Goal: Task Accomplishment & Management: Manage account settings

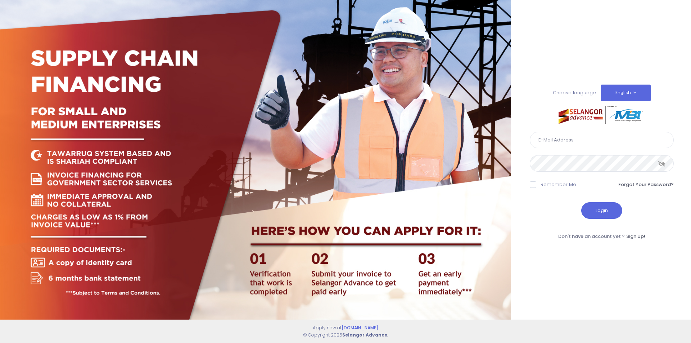
click at [573, 140] on input "text" at bounding box center [602, 140] width 144 height 17
click at [564, 138] on input "text" at bounding box center [602, 140] width 144 height 17
type input "[EMAIL_ADDRESS][DOMAIN_NAME]"
click at [297, 122] on div "Choose language: English Bahasa Melayu" at bounding box center [345, 171] width 691 height 343
click at [581, 202] on button "Login" at bounding box center [601, 210] width 41 height 17
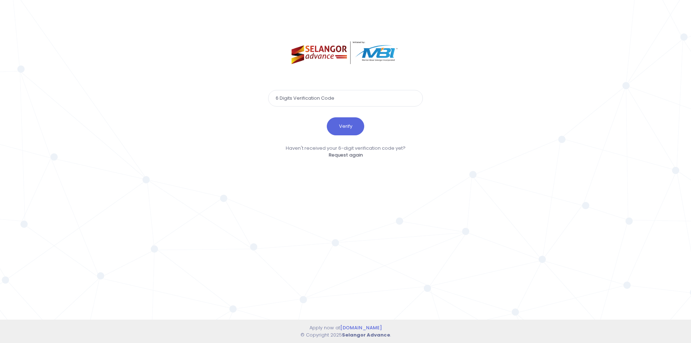
click at [338, 99] on input "text" at bounding box center [345, 98] width 155 height 17
type input "497778"
click at [327, 117] on button "Verify" at bounding box center [345, 126] width 37 height 18
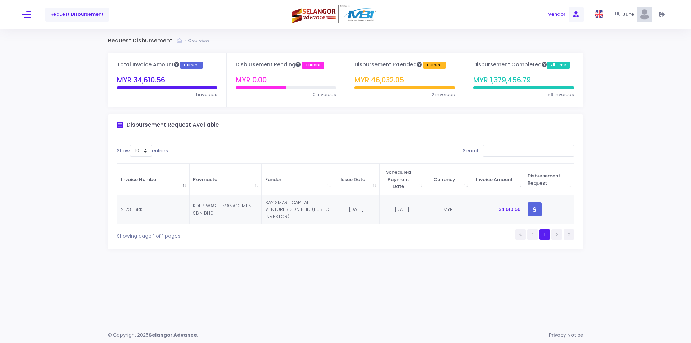
click at [553, 17] on span "Vendor" at bounding box center [556, 14] width 17 height 7
click at [559, 13] on span "Vendor" at bounding box center [556, 14] width 17 height 7
click at [572, 13] on span at bounding box center [576, 14] width 15 height 15
click at [556, 43] on span "Funder" at bounding box center [560, 43] width 39 height 7
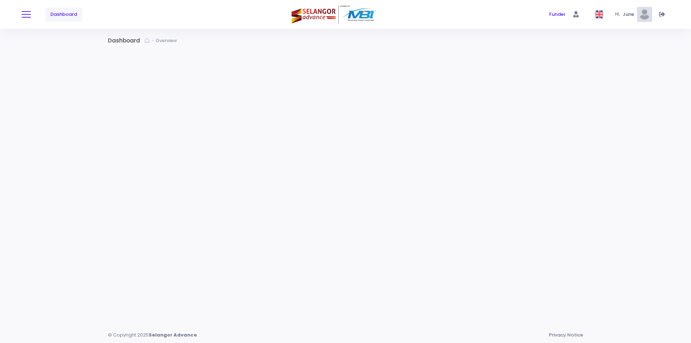
click at [28, 10] on button at bounding box center [26, 14] width 9 height 9
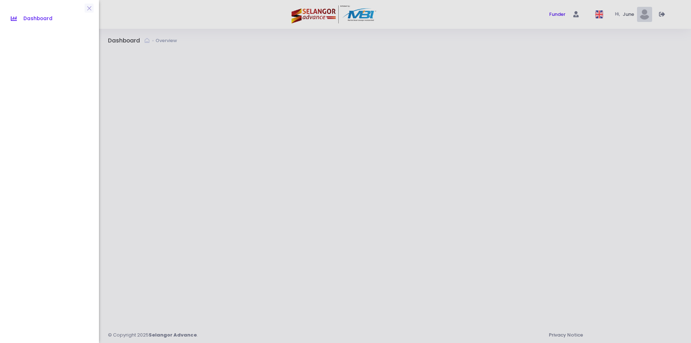
click at [595, 10] on div at bounding box center [345, 171] width 691 height 343
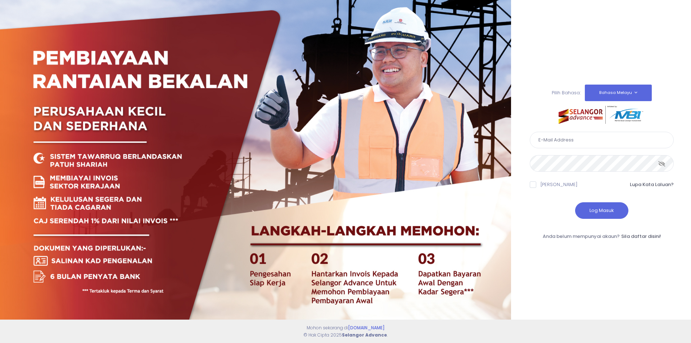
type input "[EMAIL_ADDRESS][DOMAIN_NAME]"
click at [373, 177] on div "Pilih Bahasa: Bahasa Melayu English [EMAIL_ADDRESS][DOMAIN_NAME]" at bounding box center [345, 171] width 691 height 343
click at [575, 202] on button "Log Masuk" at bounding box center [601, 210] width 53 height 17
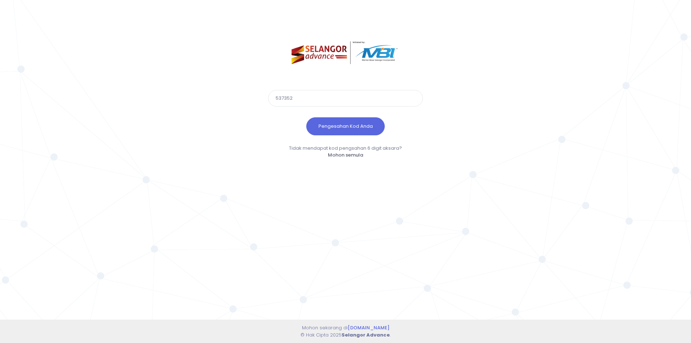
type input "537352"
click at [306, 117] on button "Pengesahan Kod Anda" at bounding box center [345, 126] width 78 height 18
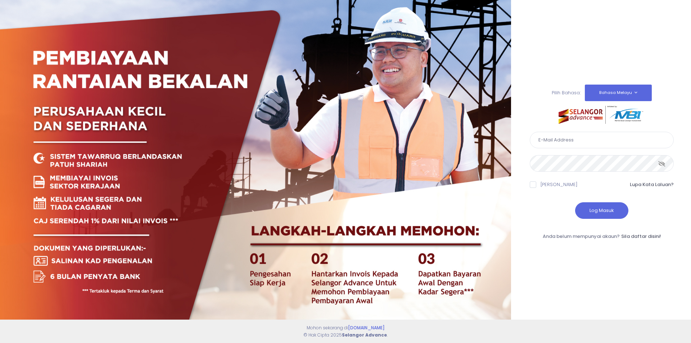
click at [568, 140] on input "text" at bounding box center [602, 140] width 144 height 17
type input "june.tan@capbay.com"
click at [281, 154] on div "Pilih Bahasa: Bahasa Melayu English june.tan@capbay.com" at bounding box center [345, 171] width 691 height 343
click at [575, 202] on button "Log Masuk" at bounding box center [601, 210] width 53 height 17
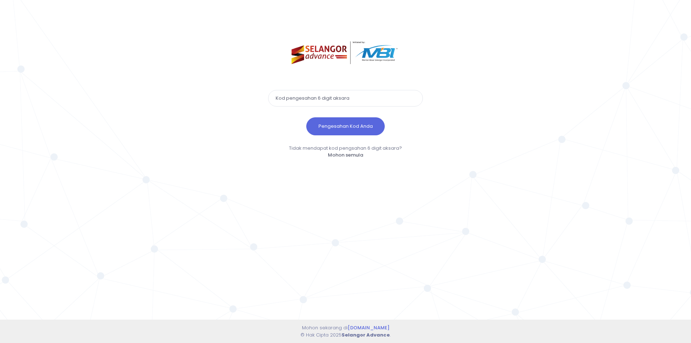
click at [326, 98] on input "text" at bounding box center [345, 98] width 155 height 17
type input "780020"
click at [306, 117] on button "Pengesahan Kod Anda" at bounding box center [345, 126] width 78 height 18
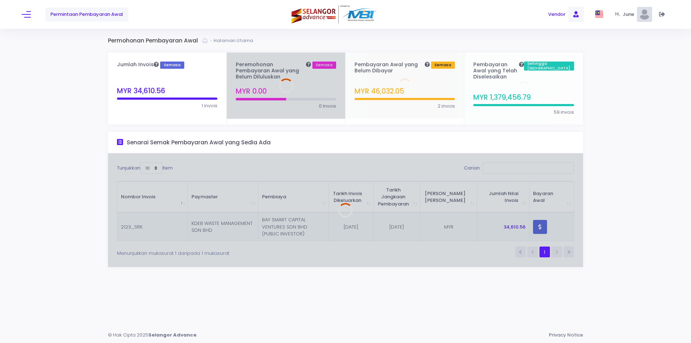
click at [556, 13] on span "Vendor" at bounding box center [556, 14] width 17 height 7
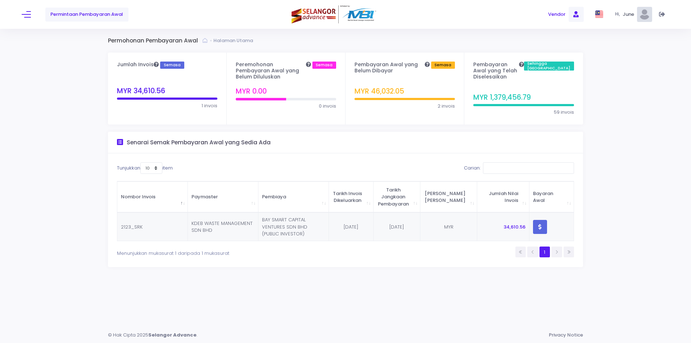
click at [556, 13] on span "Vendor" at bounding box center [556, 14] width 17 height 7
click at [560, 12] on span "Vendor" at bounding box center [556, 14] width 17 height 7
click at [27, 15] on button at bounding box center [26, 14] width 9 height 9
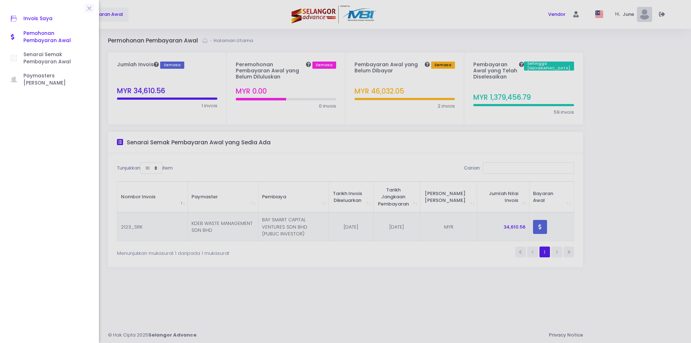
click at [50, 21] on span "Invois Saya" at bounding box center [55, 18] width 65 height 9
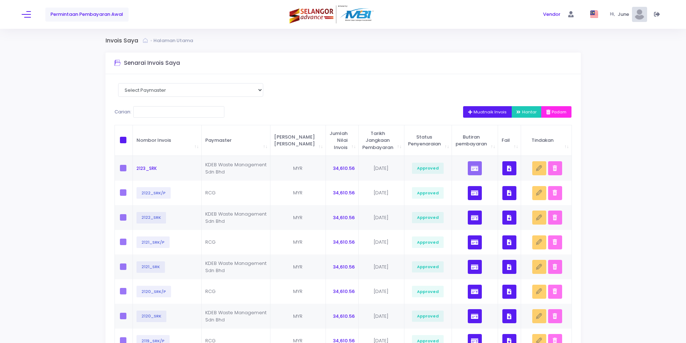
click at [483, 114] on span "Muatnaik Invois" at bounding box center [487, 112] width 39 height 6
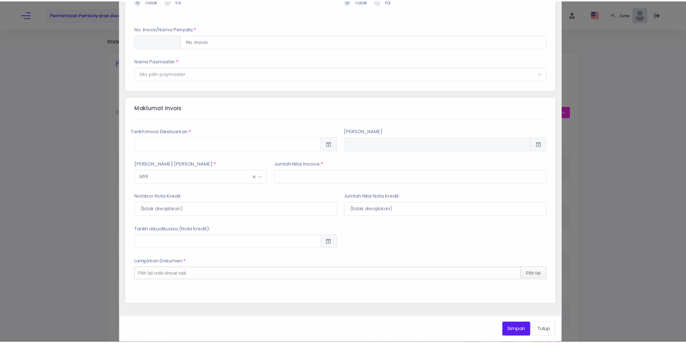
scroll to position [71, 0]
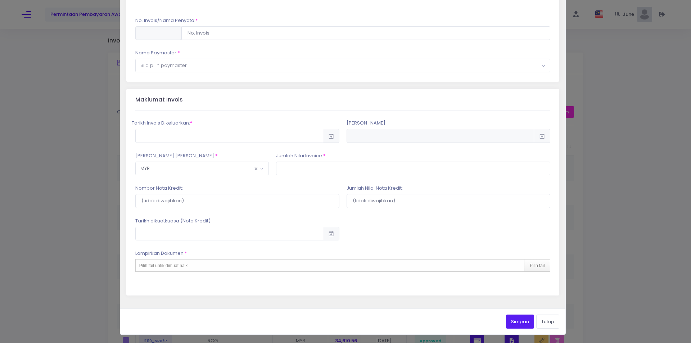
click at [591, 152] on div "Muat Naik Invois Berkaitan dengan tuntutan? * Tidak * * * * --Sila pilih negara…" at bounding box center [345, 171] width 691 height 343
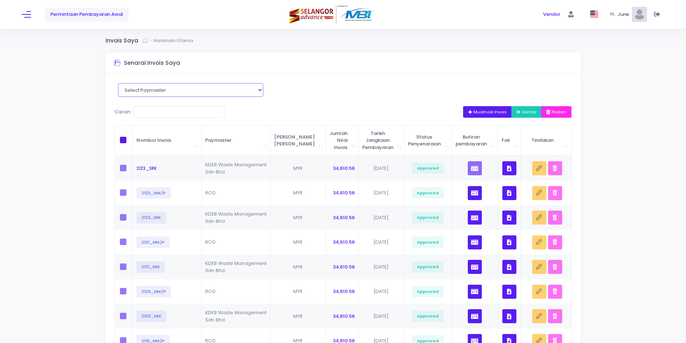
click at [216, 92] on select "Select Paymaster KDEB Waste Management Sdn Bhd RCG" at bounding box center [190, 90] width 145 height 14
select select "1703"
click at [121, 83] on select "Select Paymaster KDEB Waste Management Sdn Bhd RCG" at bounding box center [190, 90] width 145 height 14
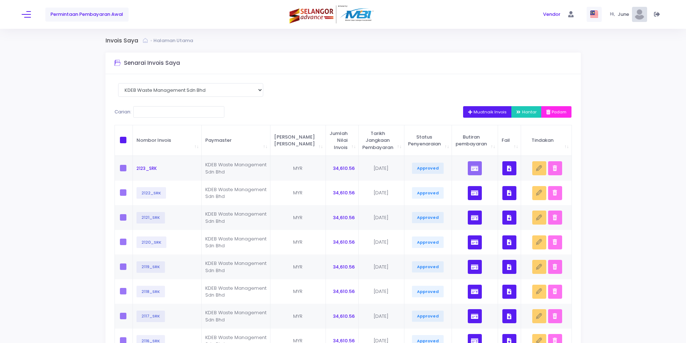
click at [591, 16] on img at bounding box center [594, 14] width 8 height 8
click at [575, 39] on link "English" at bounding box center [571, 43] width 67 height 12
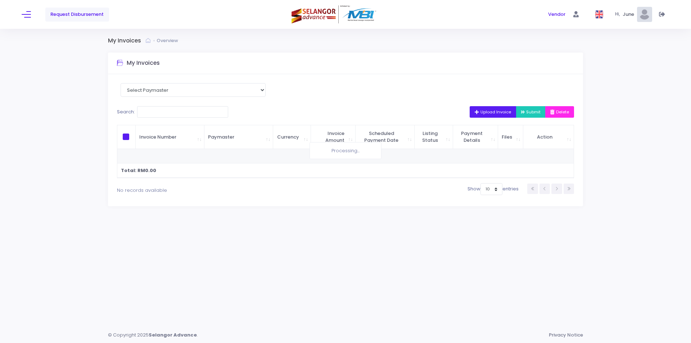
click at [497, 113] on span "Upload Invoice" at bounding box center [493, 112] width 36 height 6
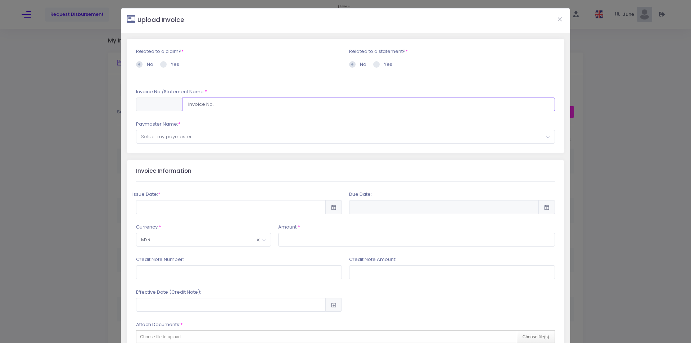
click at [342, 109] on input "text" at bounding box center [368, 105] width 373 height 14
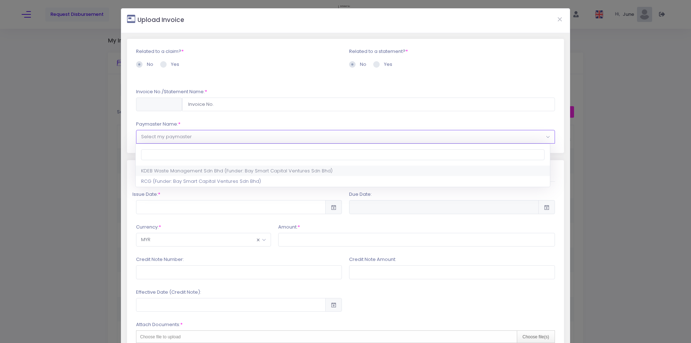
click at [289, 137] on span "Select my paymaster" at bounding box center [345, 136] width 418 height 13
